Goal: Contribute content

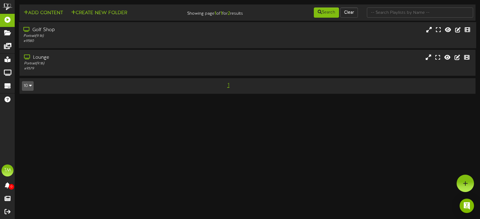
drag, startPoint x: 142, startPoint y: 30, endPoint x: 140, endPoint y: 34, distance: 4.4
click at [142, 31] on div "Golf Shop" at bounding box center [113, 30] width 181 height 7
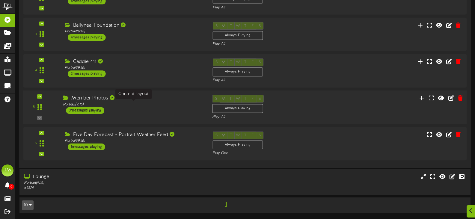
click at [129, 104] on div "Portrait ( 9:16 )" at bounding box center [133, 104] width 140 height 5
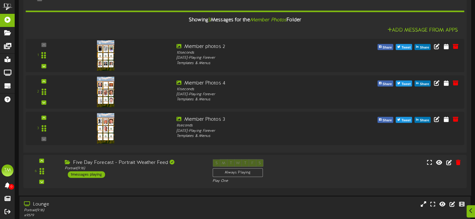
scroll to position [223, 0]
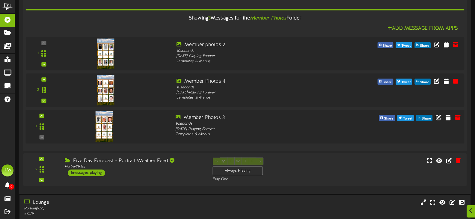
click at [104, 130] on img at bounding box center [104, 126] width 17 height 31
click at [461, 118] on icon at bounding box center [458, 117] width 7 height 7
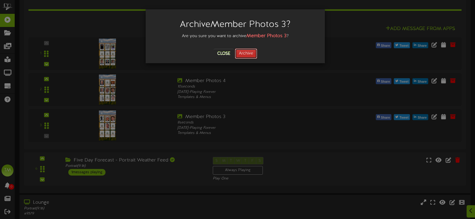
click at [250, 52] on button "Archive" at bounding box center [246, 54] width 22 height 10
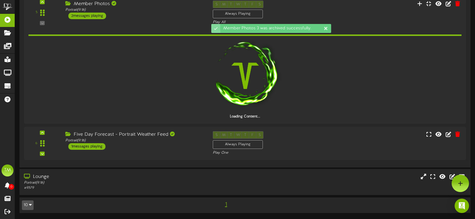
scroll to position [198, 0]
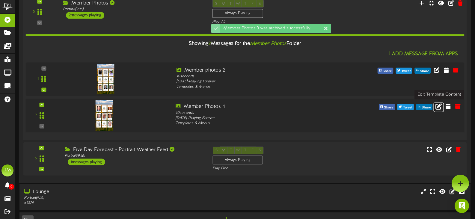
click at [439, 108] on icon at bounding box center [439, 106] width 7 height 7
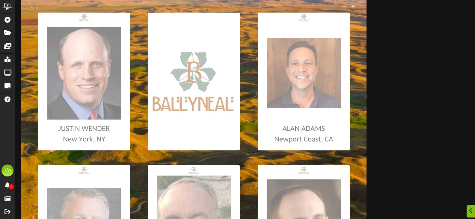
scroll to position [120, 0]
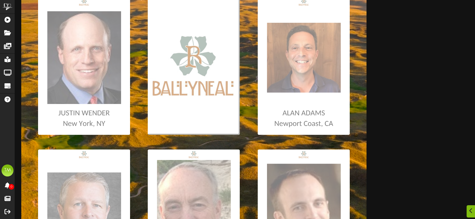
type input "**********"
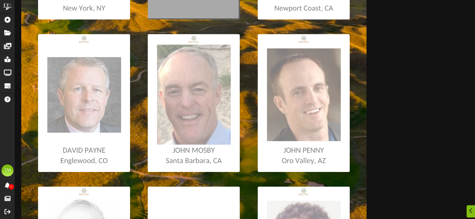
scroll to position [240, 0]
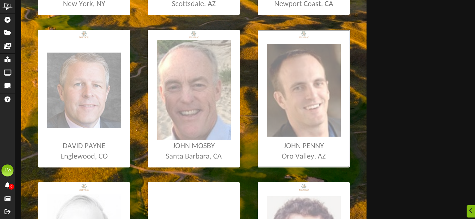
click at [308, 100] on input "file" at bounding box center [4, 99] width 694 height 138
type input "**********"
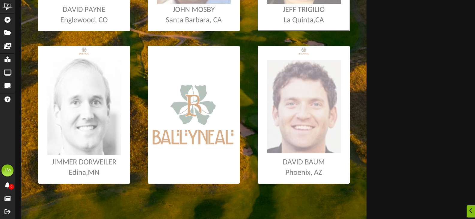
scroll to position [379, 0]
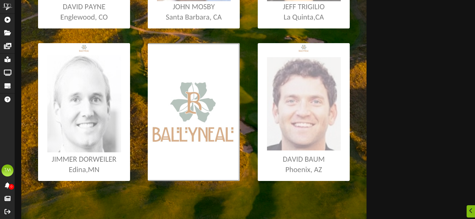
type input "**********"
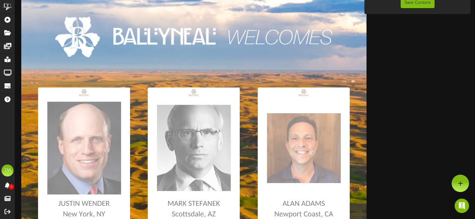
scroll to position [19, 0]
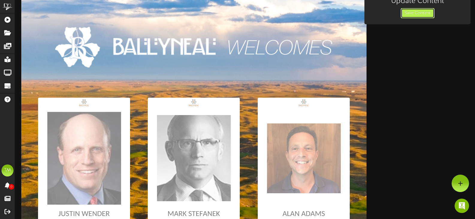
click at [403, 16] on button "Save Content" at bounding box center [418, 13] width 34 height 10
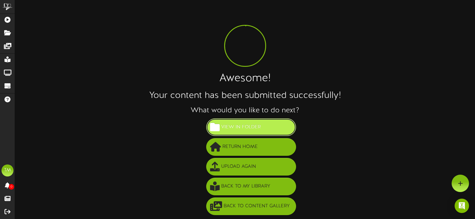
click at [247, 127] on span "View in Folder" at bounding box center [241, 127] width 43 height 10
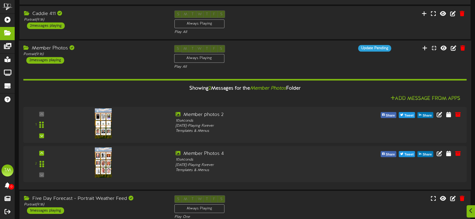
scroll to position [150, 0]
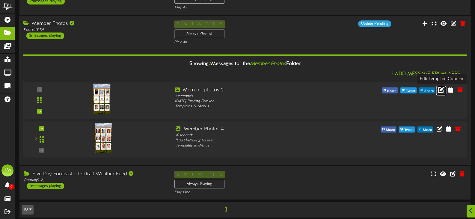
click at [442, 91] on icon at bounding box center [441, 89] width 7 height 7
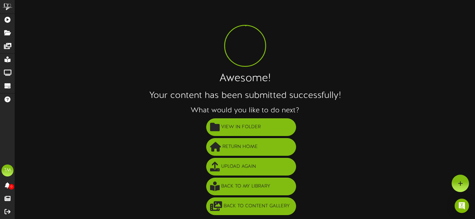
scroll to position [1, 0]
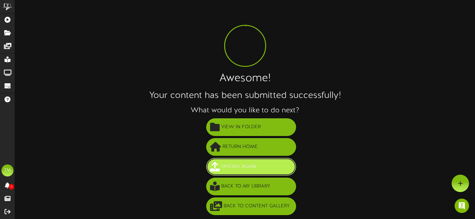
click at [235, 170] on span "Upload Again" at bounding box center [239, 167] width 38 height 10
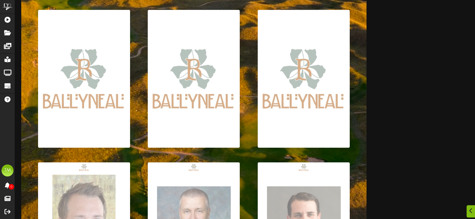
scroll to position [270, 0]
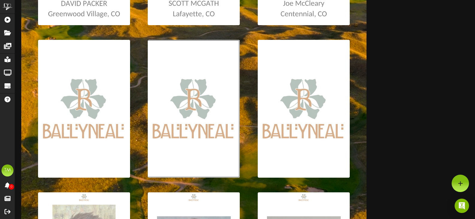
scroll to position [229, 0]
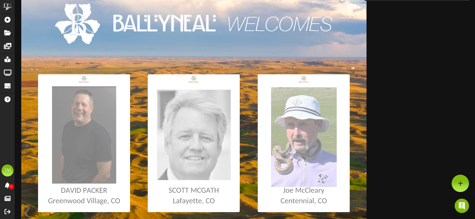
scroll to position [0, 0]
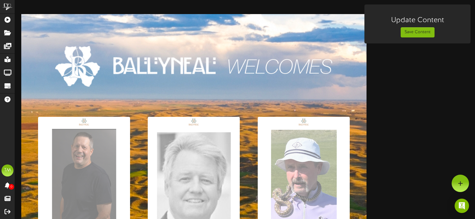
click at [437, 33] on div "Save Content" at bounding box center [417, 32] width 103 height 10
click at [432, 33] on button "Save Content" at bounding box center [418, 32] width 34 height 10
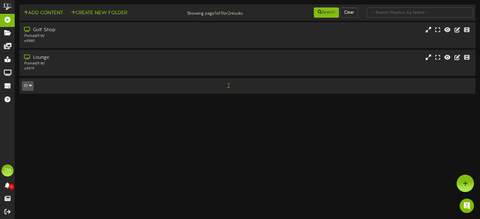
click at [193, 18] on td "Add Content Create New Folder Showing page 1 of 1 for 2 results Search Clear" at bounding box center [247, 12] width 456 height 16
click at [183, 31] on div "Golf Shop" at bounding box center [113, 30] width 181 height 7
